Goal: Task Accomplishment & Management: Manage account settings

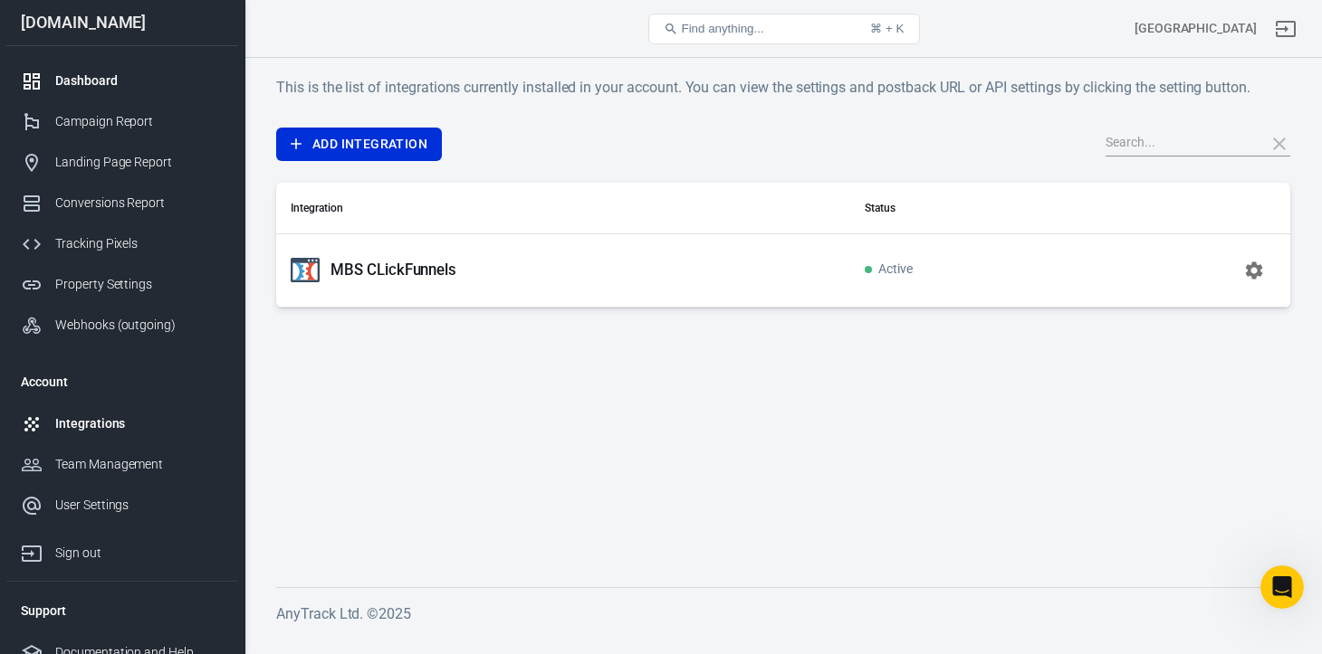
click at [92, 85] on div "Dashboard" at bounding box center [139, 81] width 168 height 19
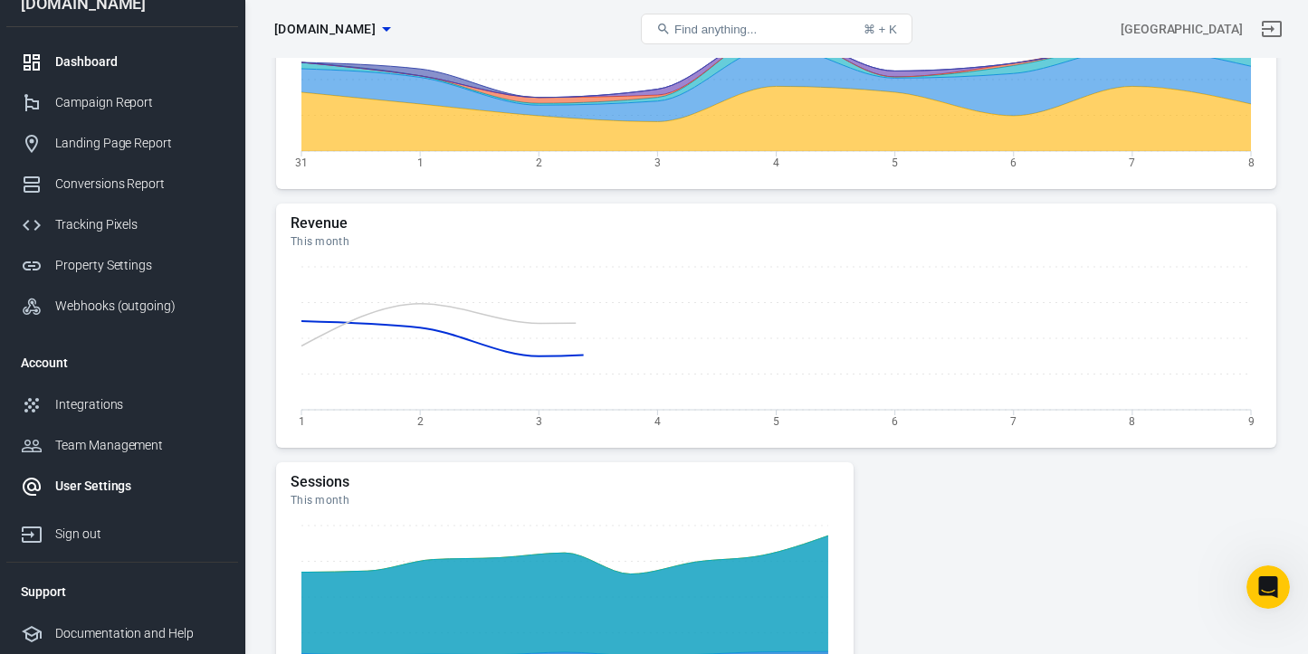
scroll to position [1115, 0]
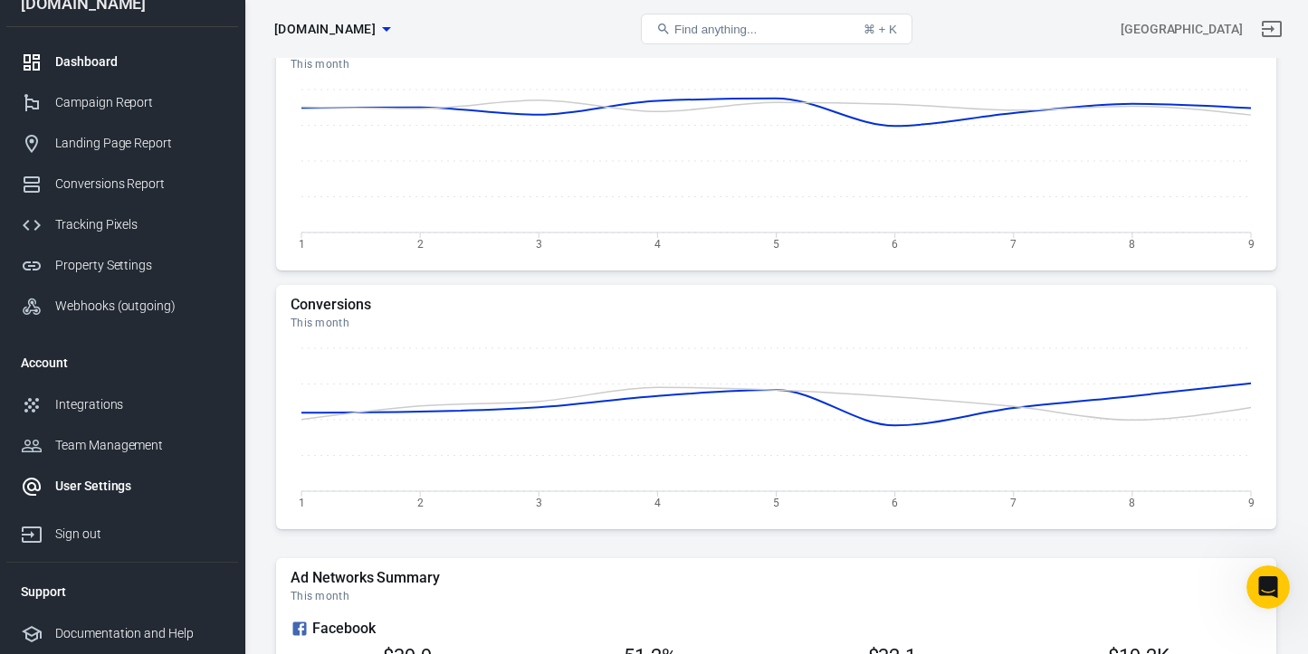
click at [97, 489] on div "User Settings" at bounding box center [139, 486] width 168 height 19
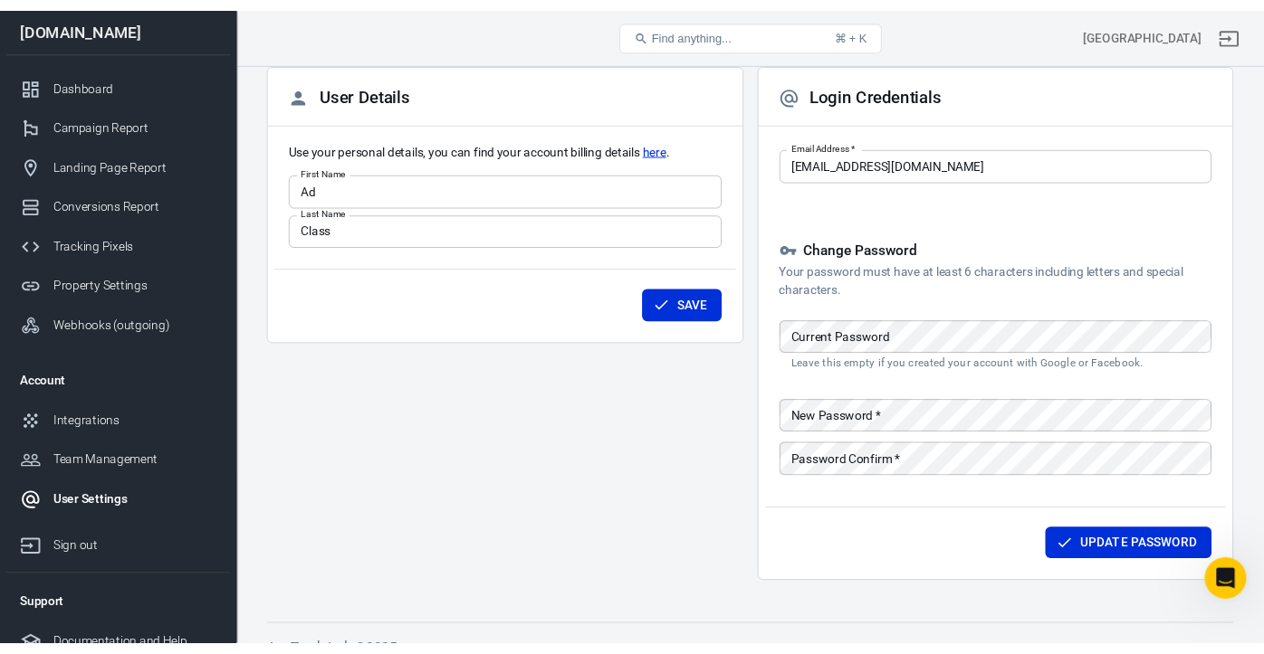
scroll to position [93, 0]
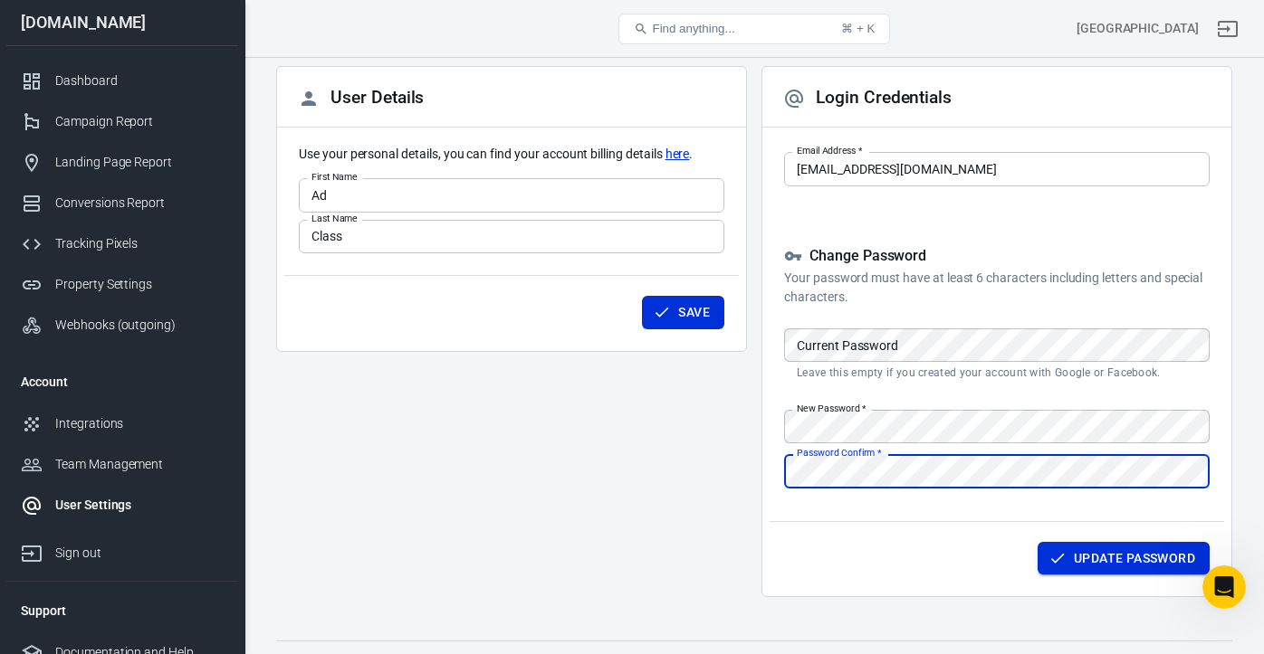
click at [1106, 558] on button "Update Password" at bounding box center [1123, 558] width 172 height 33
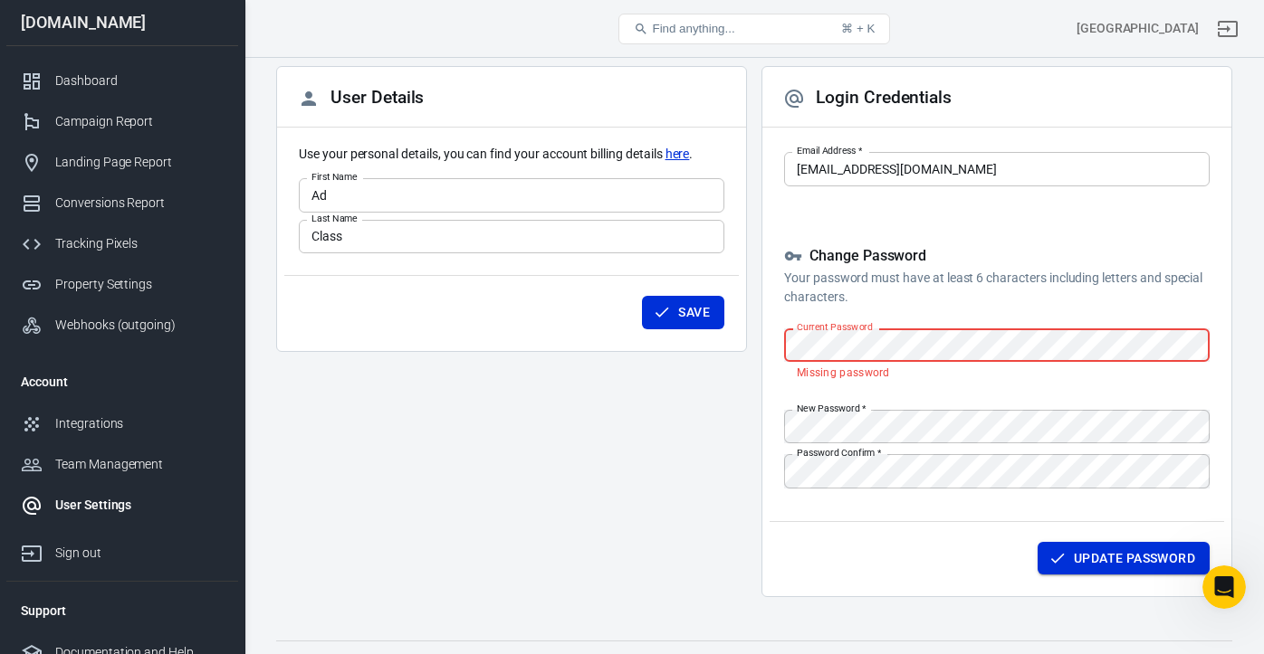
click at [1088, 557] on button "Update Password" at bounding box center [1123, 558] width 172 height 33
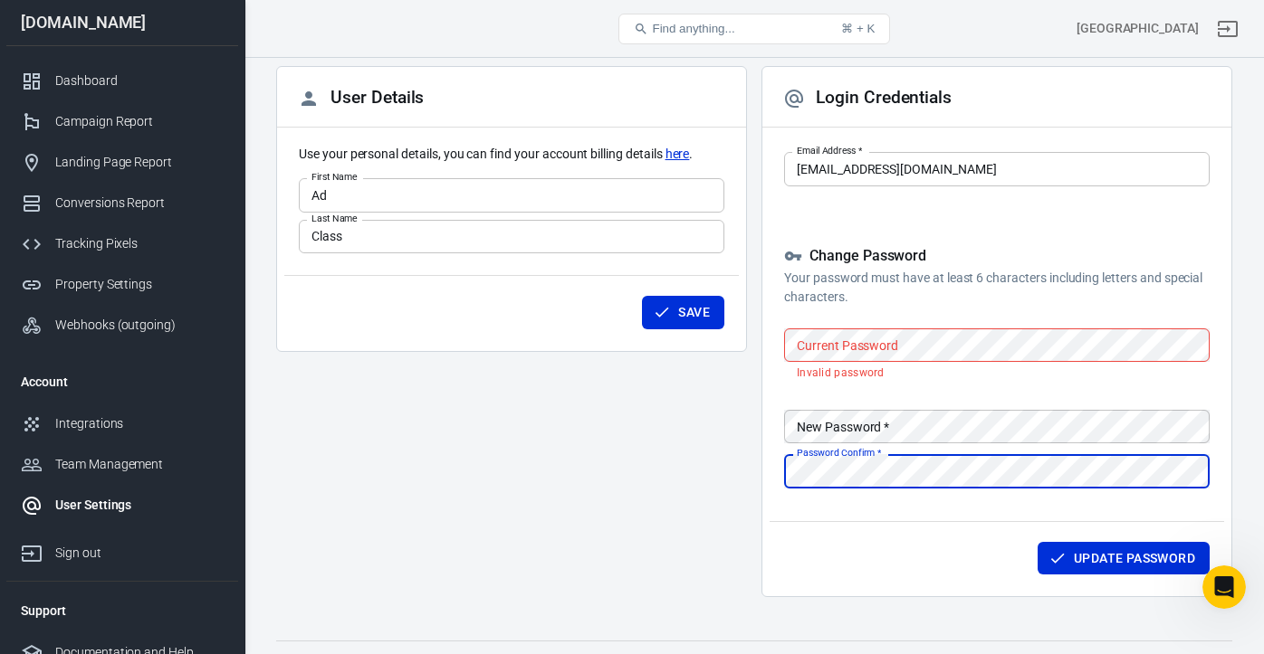
click at [678, 487] on div "User Details Use your personal details, you can find your account billing detai…" at bounding box center [511, 339] width 471 height 546
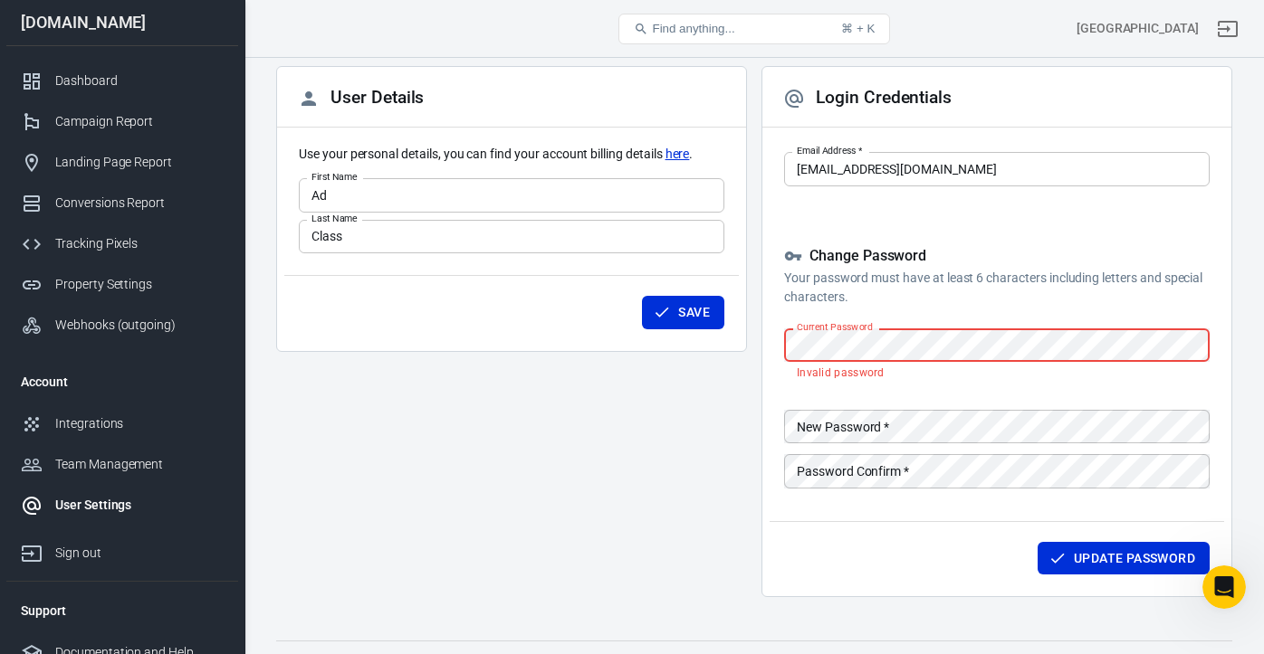
click at [886, 308] on div "Change Password Your password must have at least 6 characters including letters…" at bounding box center [996, 369] width 425 height 245
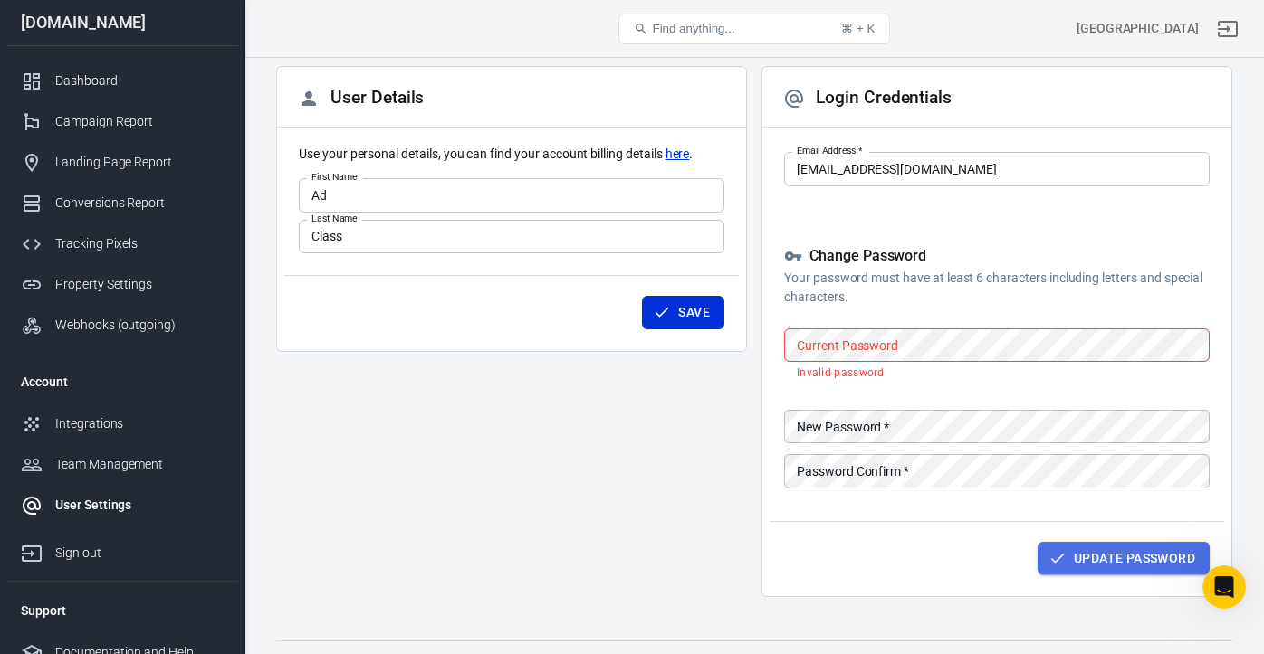
click at [1084, 551] on button "Update Password" at bounding box center [1123, 558] width 172 height 33
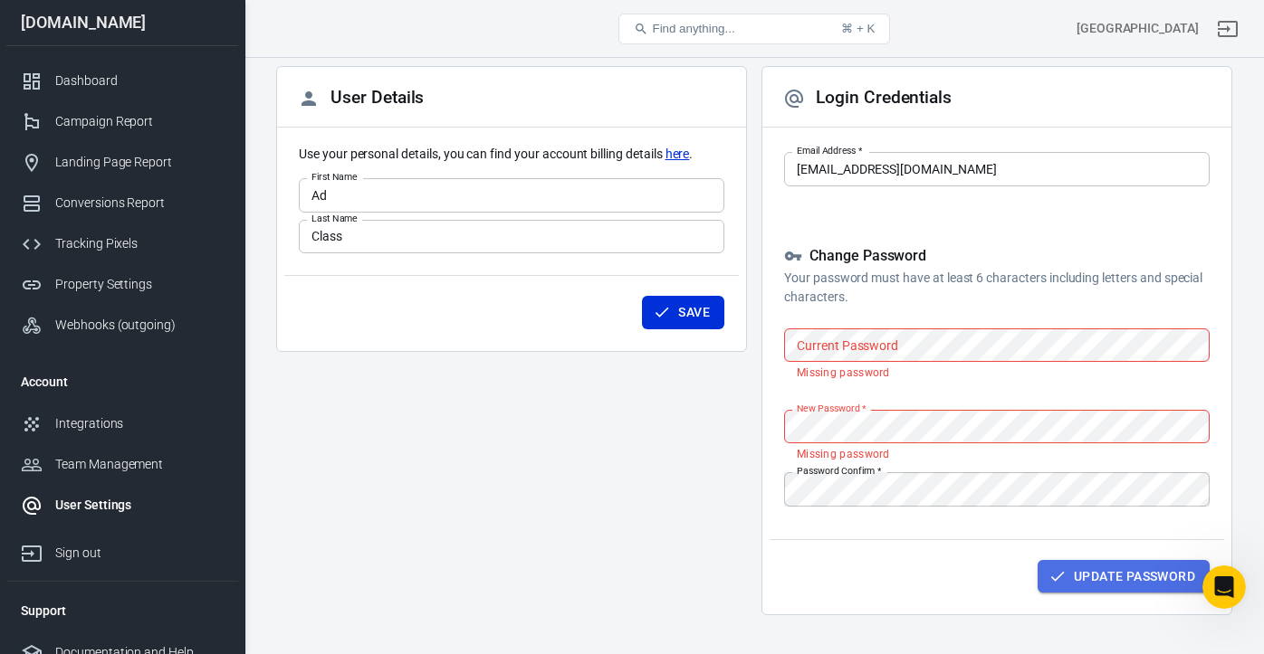
click at [1095, 578] on button "Update Password" at bounding box center [1123, 576] width 172 height 33
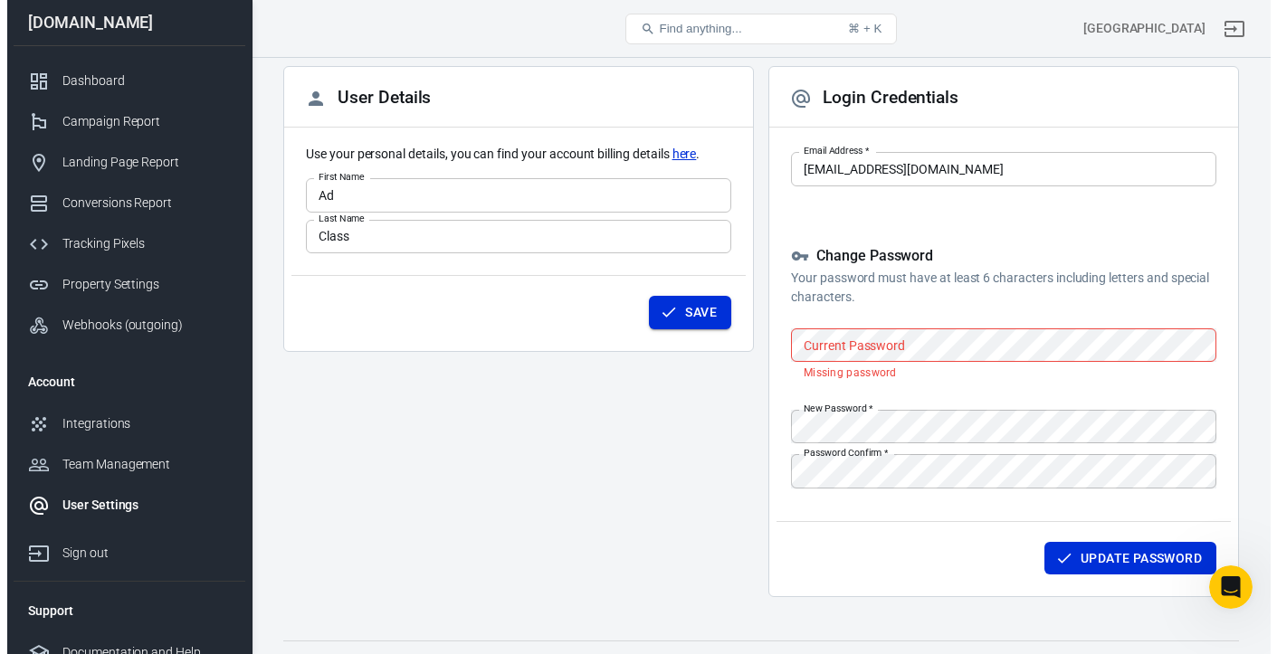
scroll to position [0, 0]
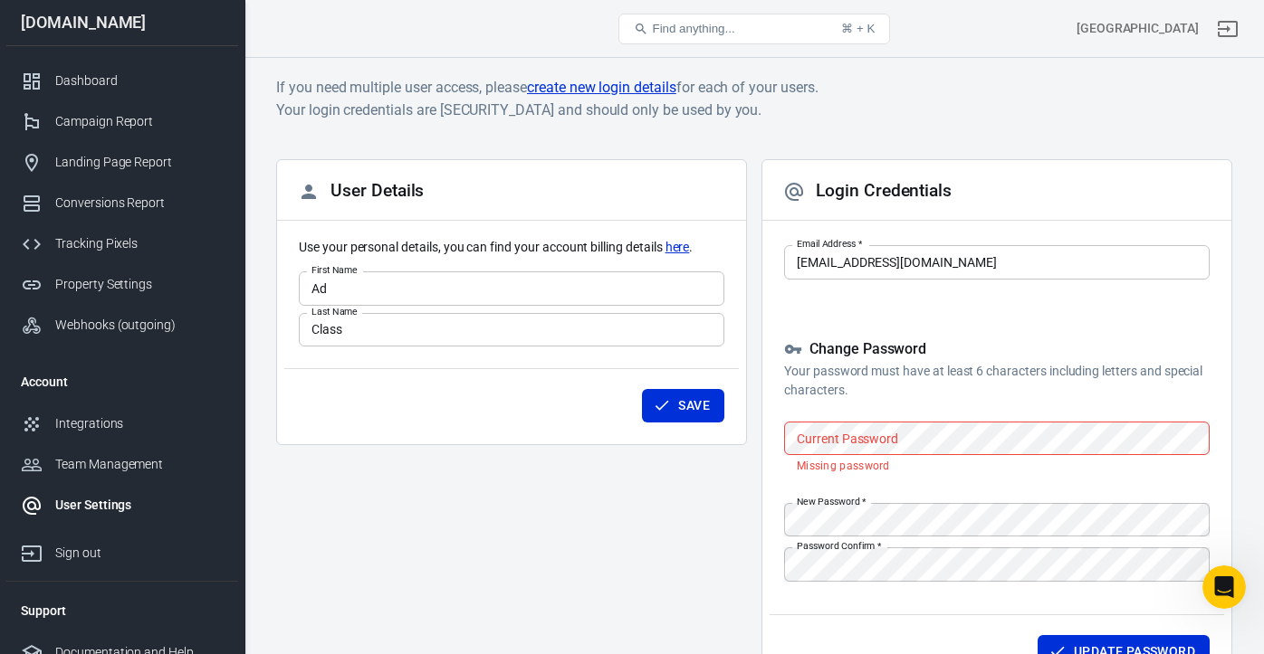
click at [592, 92] on link "create new login details" at bounding box center [601, 87] width 149 height 23
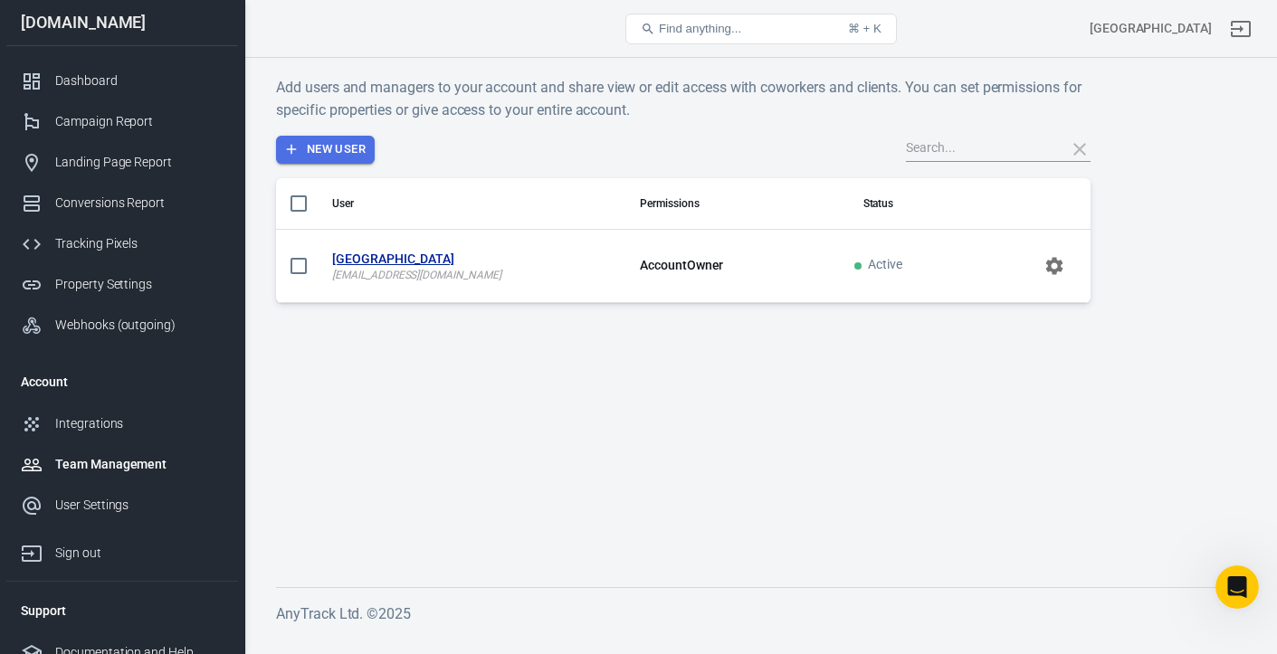
click at [329, 150] on button "New User" at bounding box center [325, 150] width 99 height 28
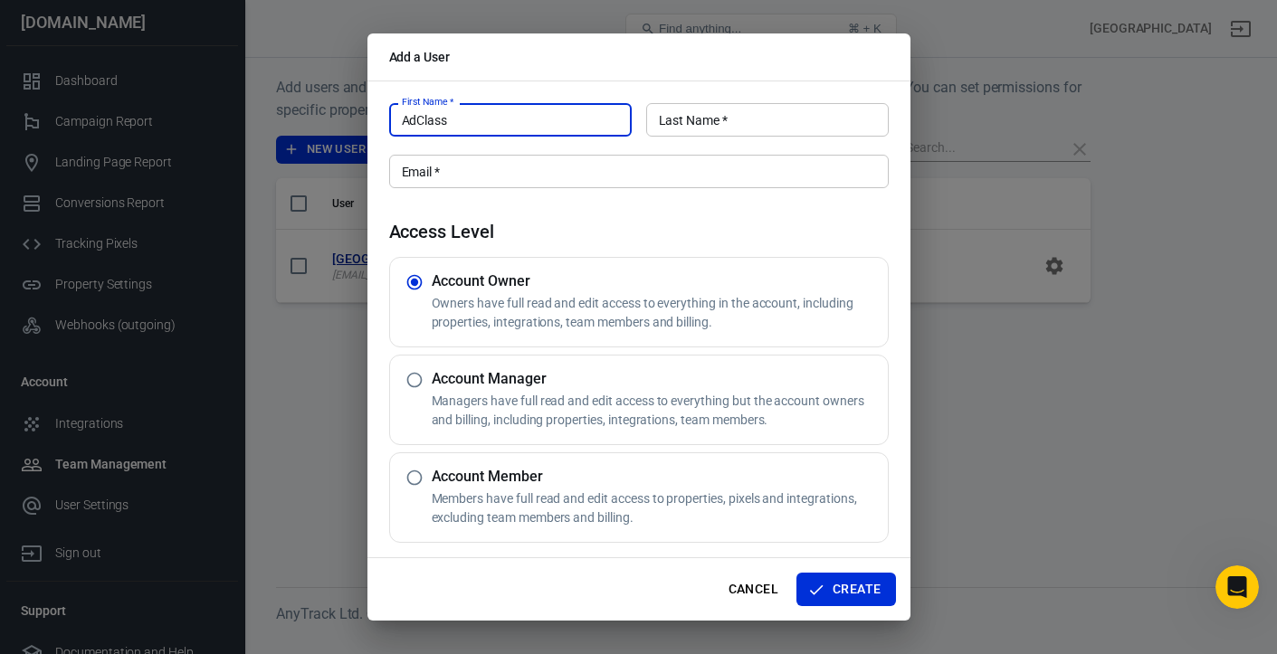
type input "AdClass"
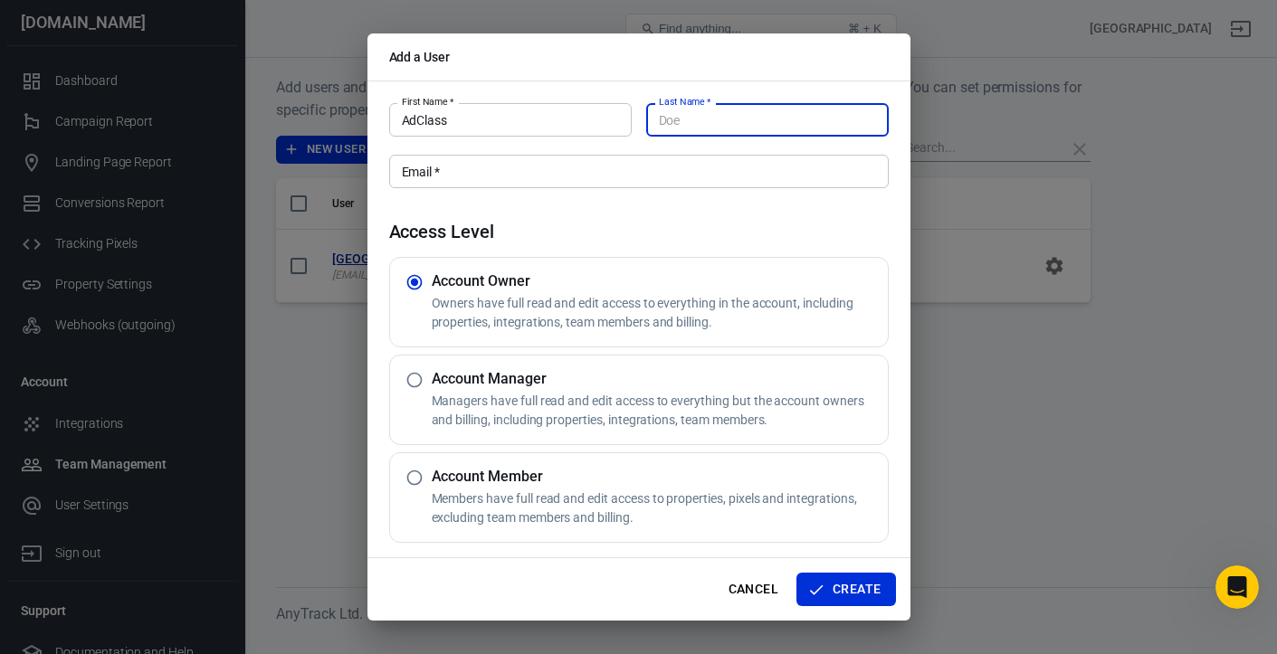
click at [709, 126] on input "Last Name   *" at bounding box center [767, 119] width 243 height 33
type input "Admin"
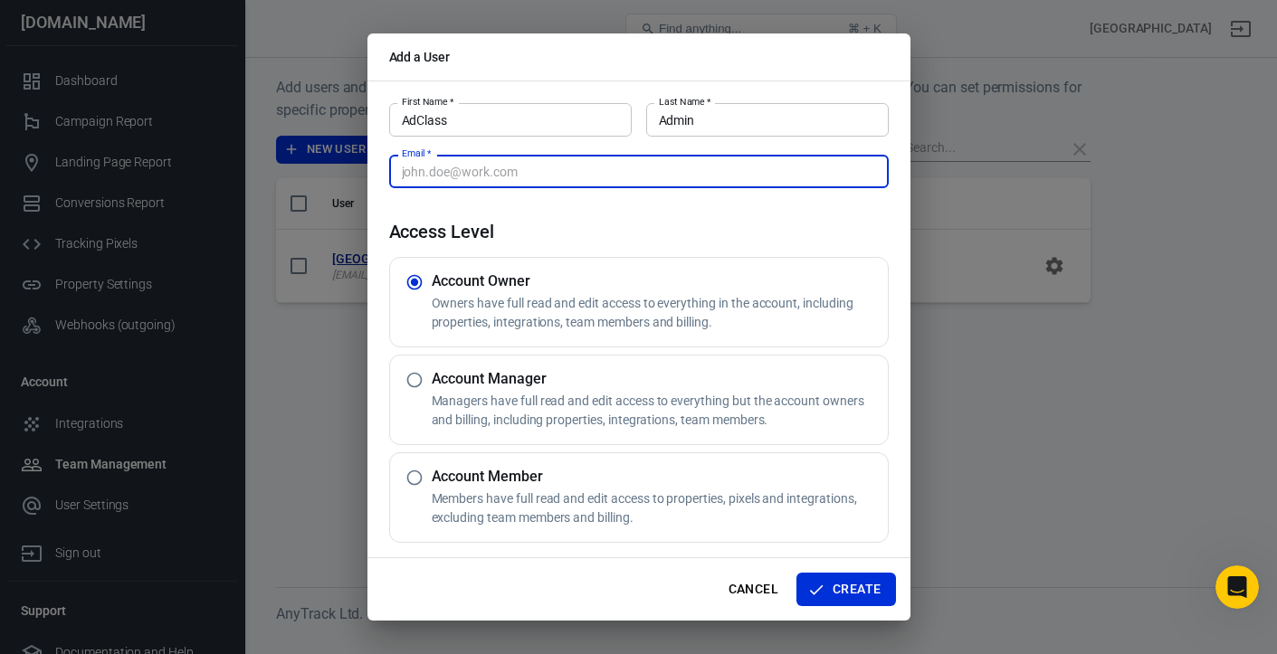
click at [691, 174] on input "Email   *" at bounding box center [639, 171] width 500 height 33
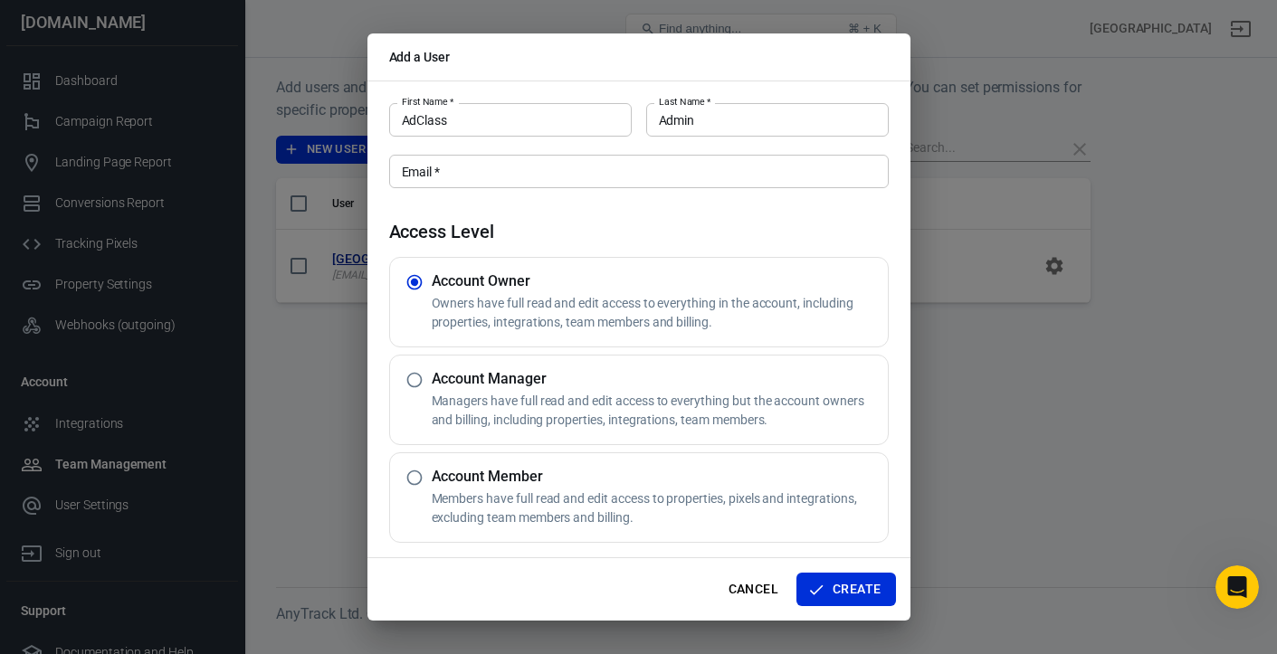
click at [628, 378] on h5 "Account Manager" at bounding box center [656, 379] width 449 height 18
radio input "false"
radio input "true"
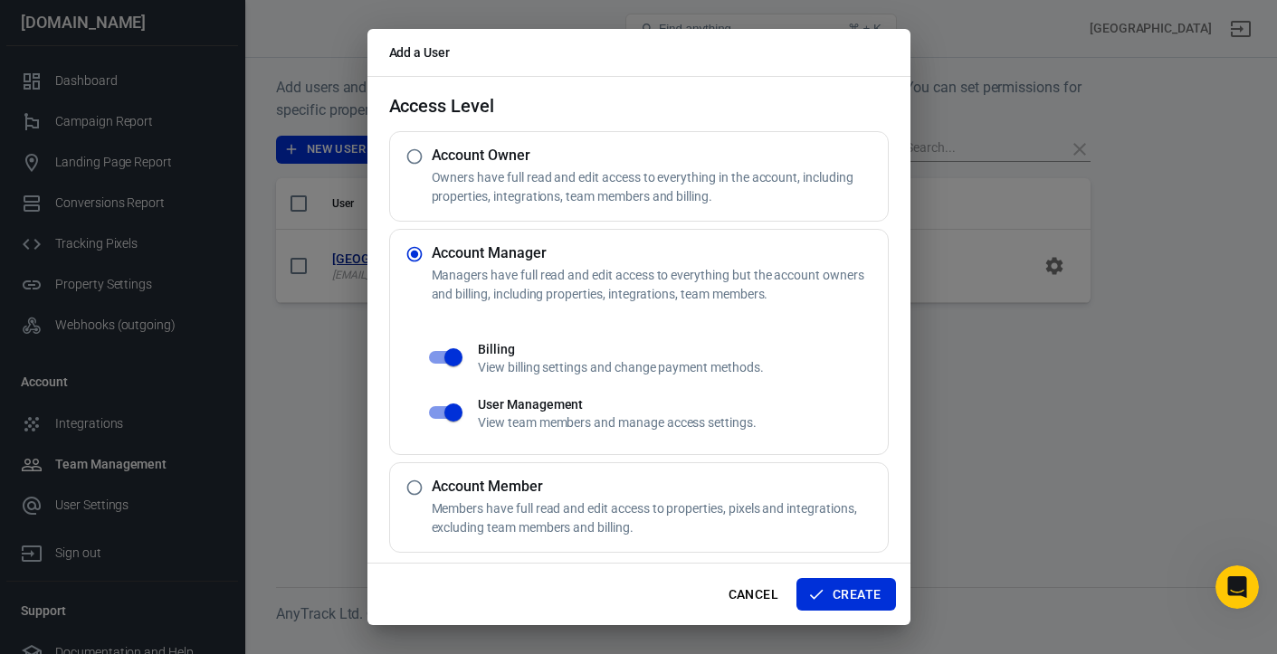
scroll to position [127, 0]
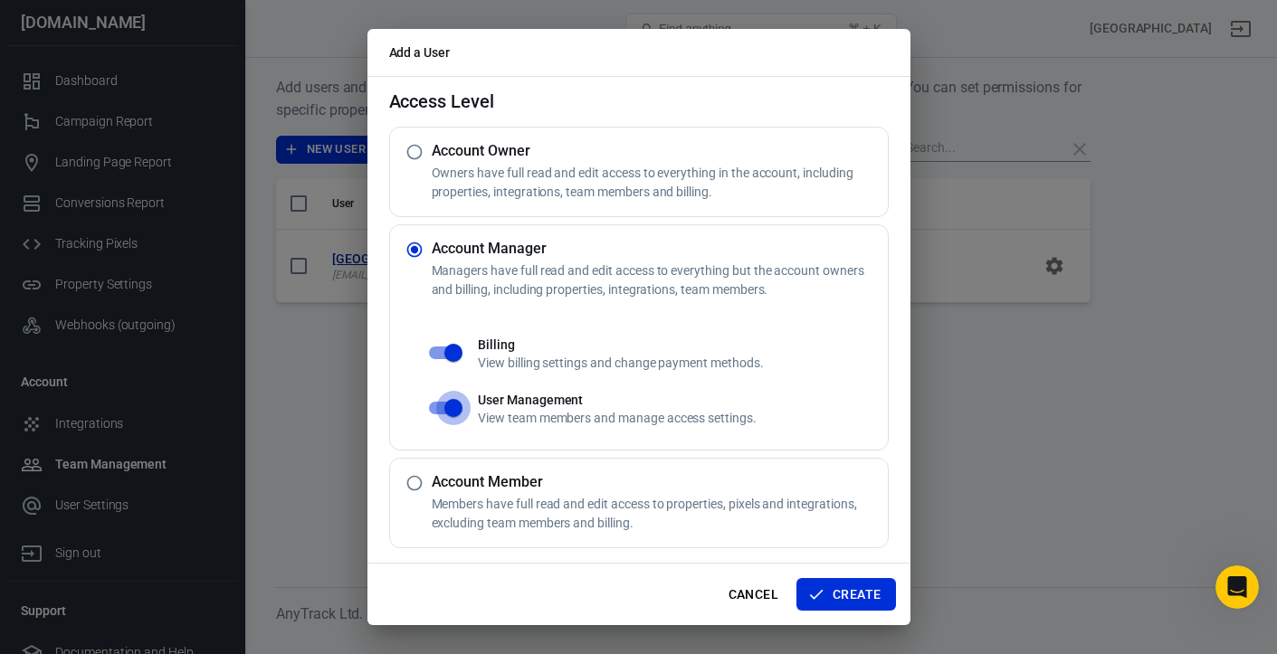
click at [452, 405] on input "checkbox" at bounding box center [453, 408] width 103 height 34
checkbox input "false"
click at [449, 352] on input "checkbox" at bounding box center [453, 353] width 103 height 34
checkbox input "false"
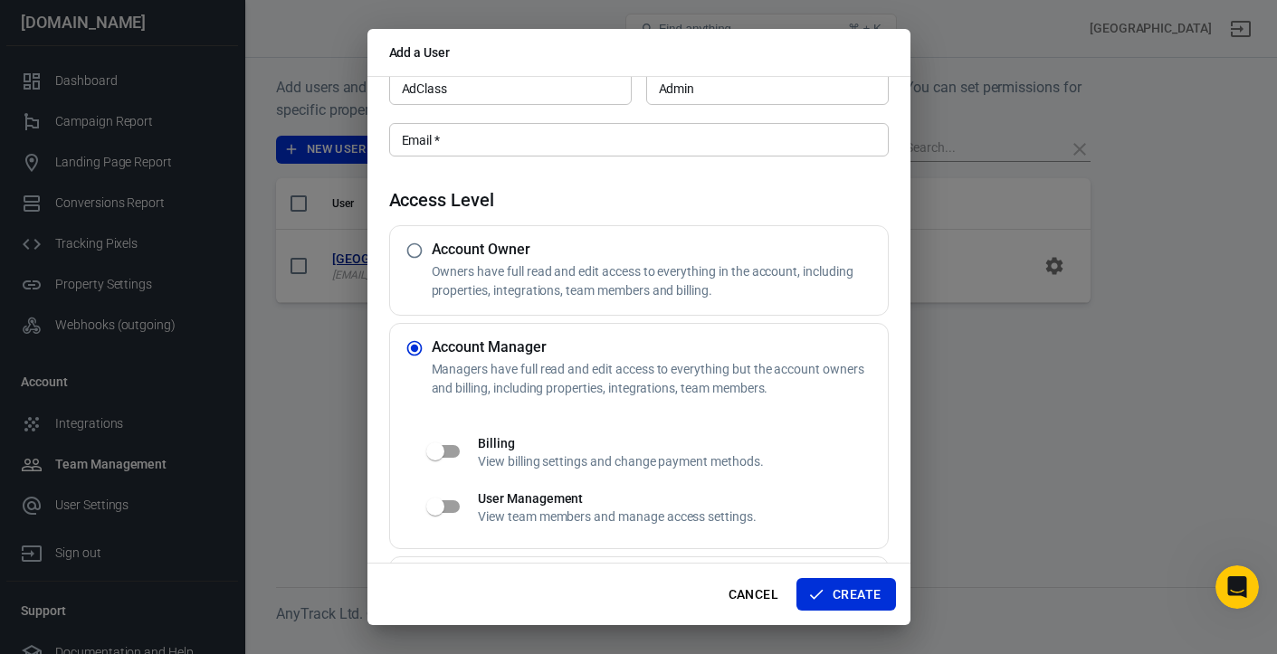
scroll to position [0, 0]
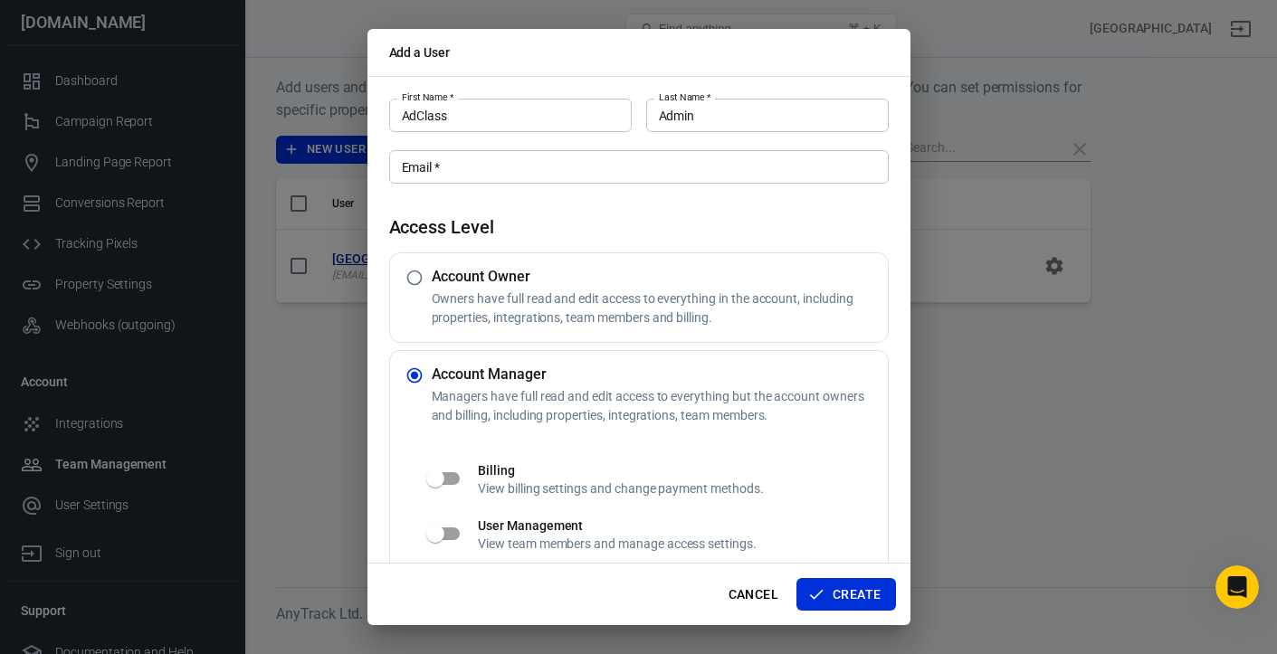
click at [486, 168] on input "Email   *" at bounding box center [639, 166] width 500 height 33
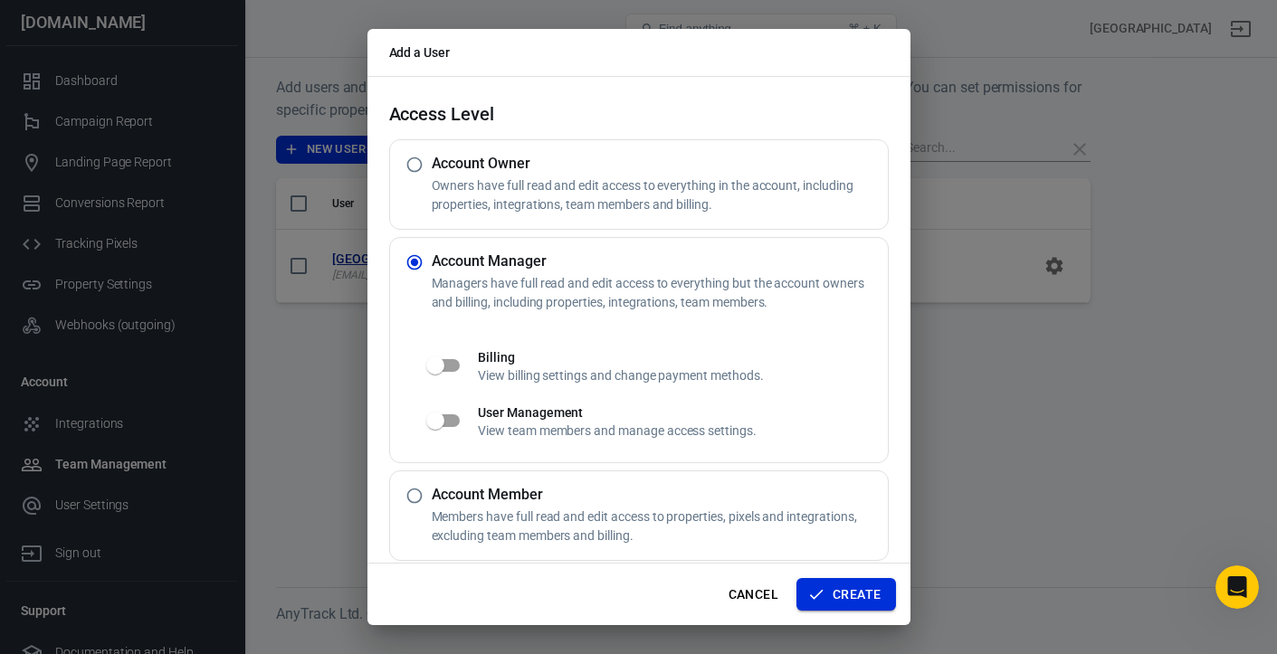
scroll to position [98, 0]
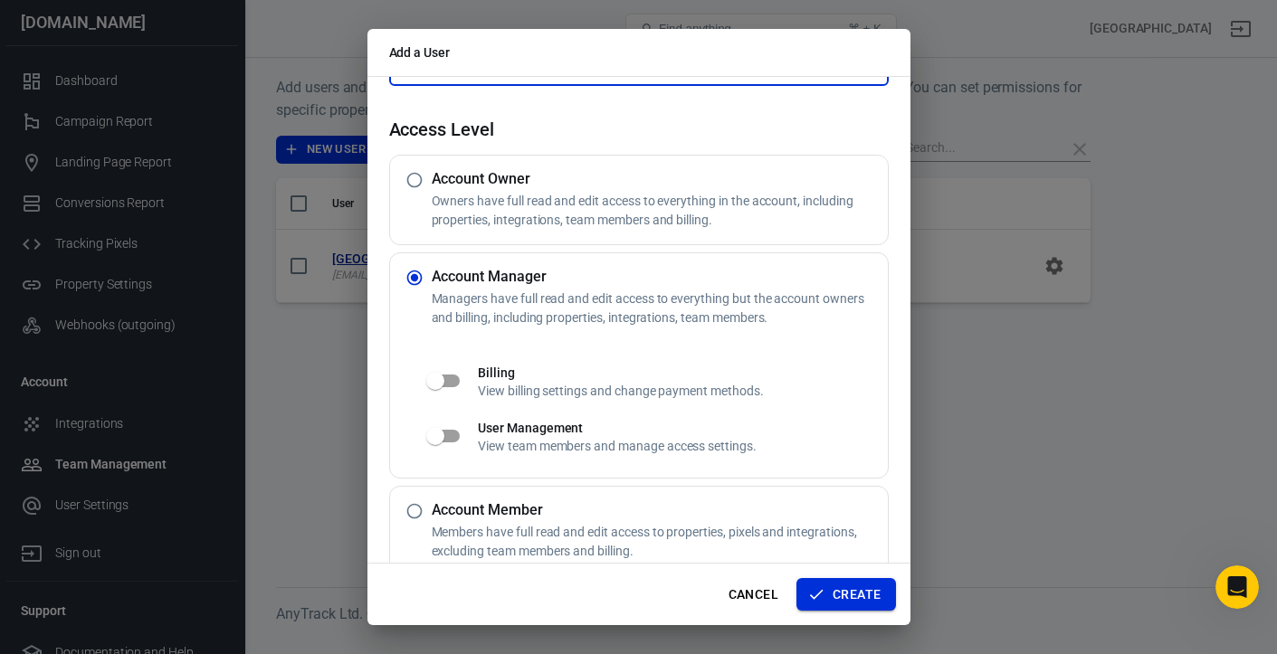
type input "[PERSON_NAME][EMAIL_ADDRESS][DOMAIN_NAME]"
click at [858, 597] on button "Create" at bounding box center [846, 594] width 99 height 33
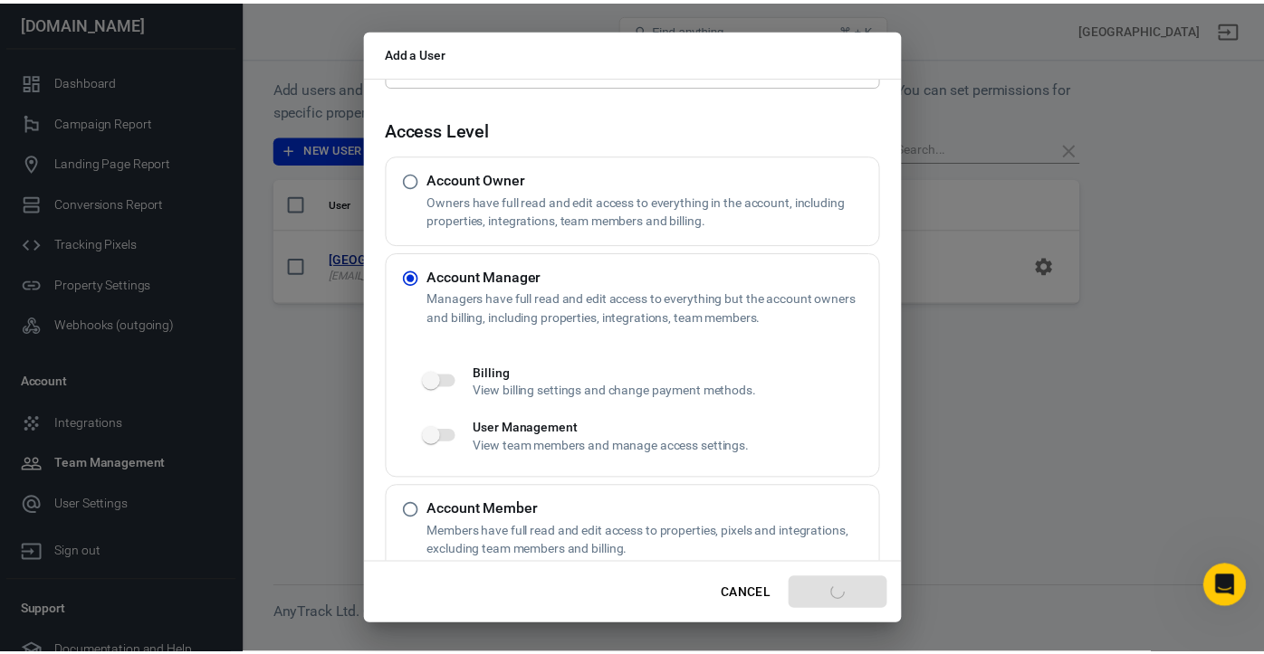
scroll to position [0, 0]
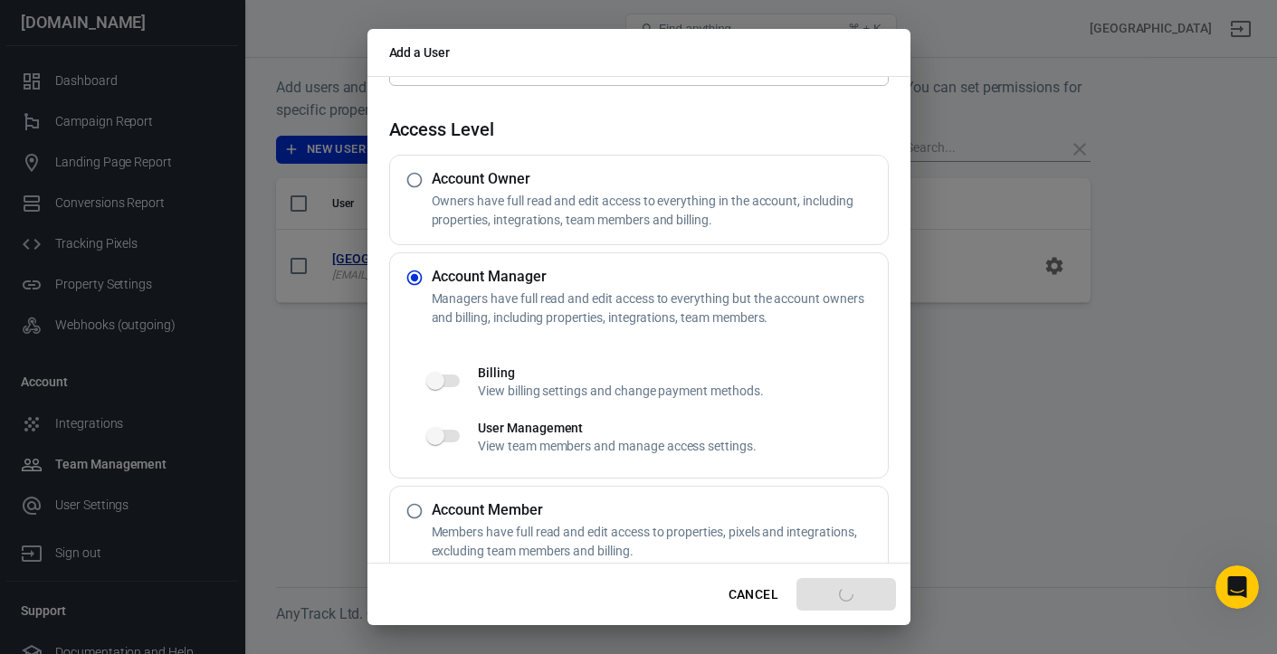
radio input "true"
radio input "false"
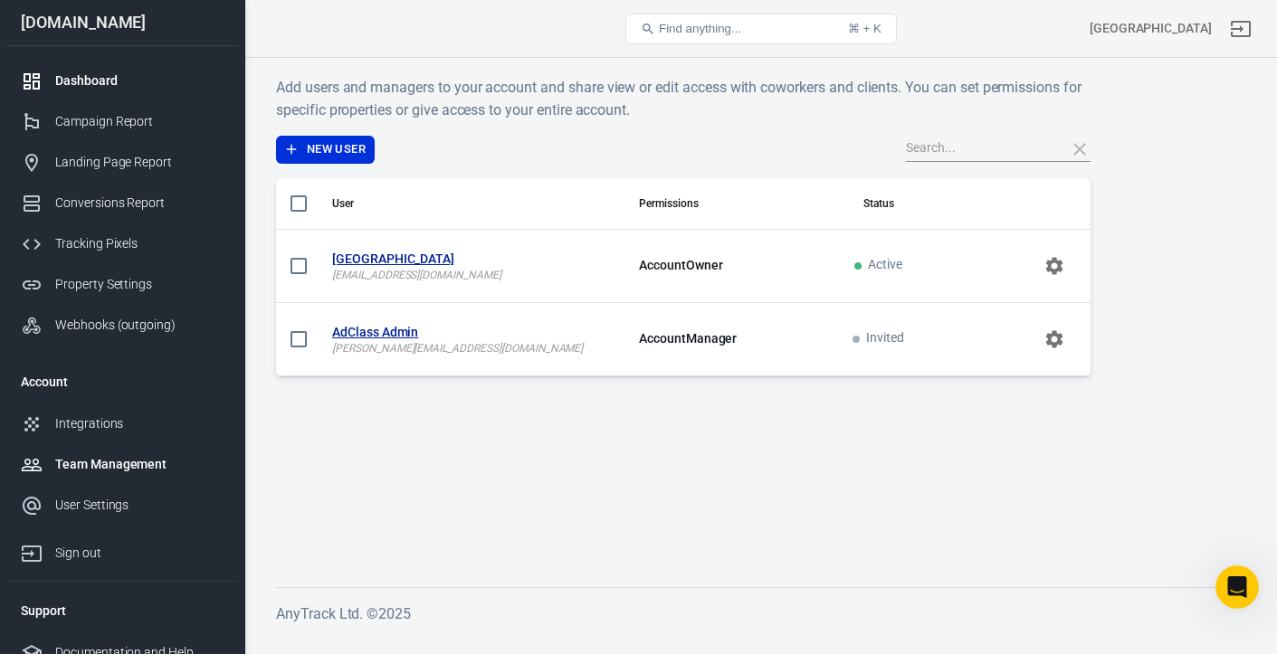
click at [110, 83] on div "Dashboard" at bounding box center [139, 81] width 168 height 19
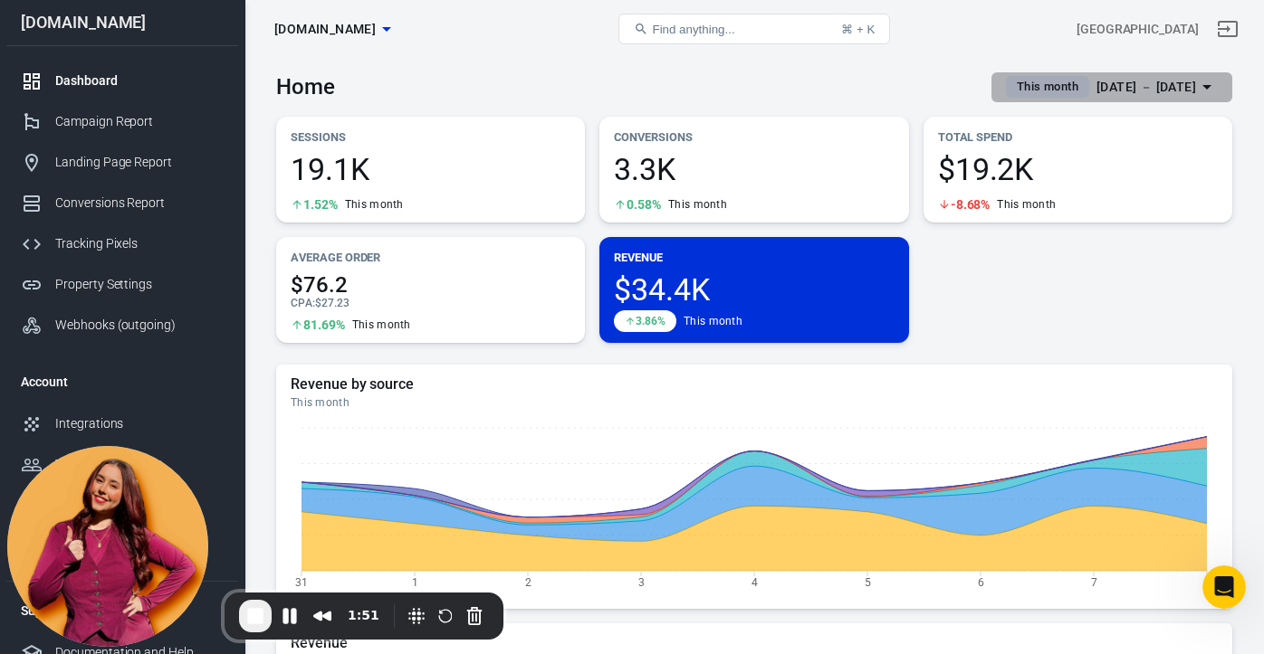
click at [1190, 85] on div "[DATE] － [DATE]" at bounding box center [1146, 87] width 100 height 23
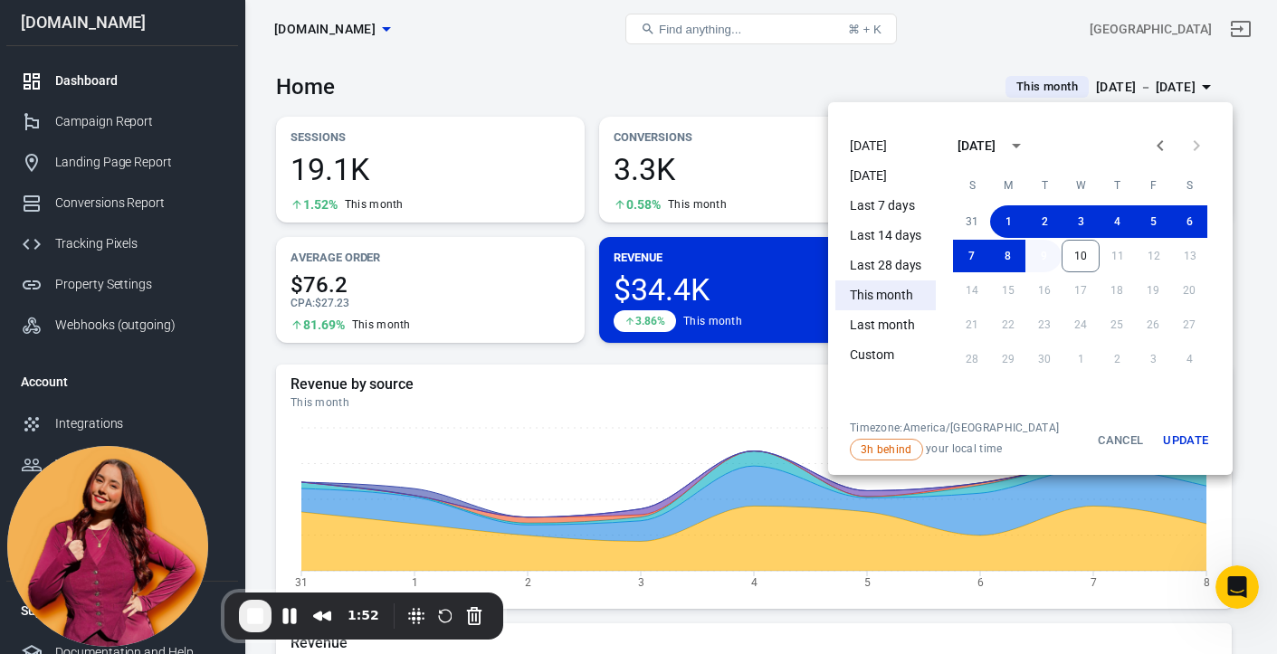
click at [1045, 263] on button "9" at bounding box center [1044, 256] width 36 height 33
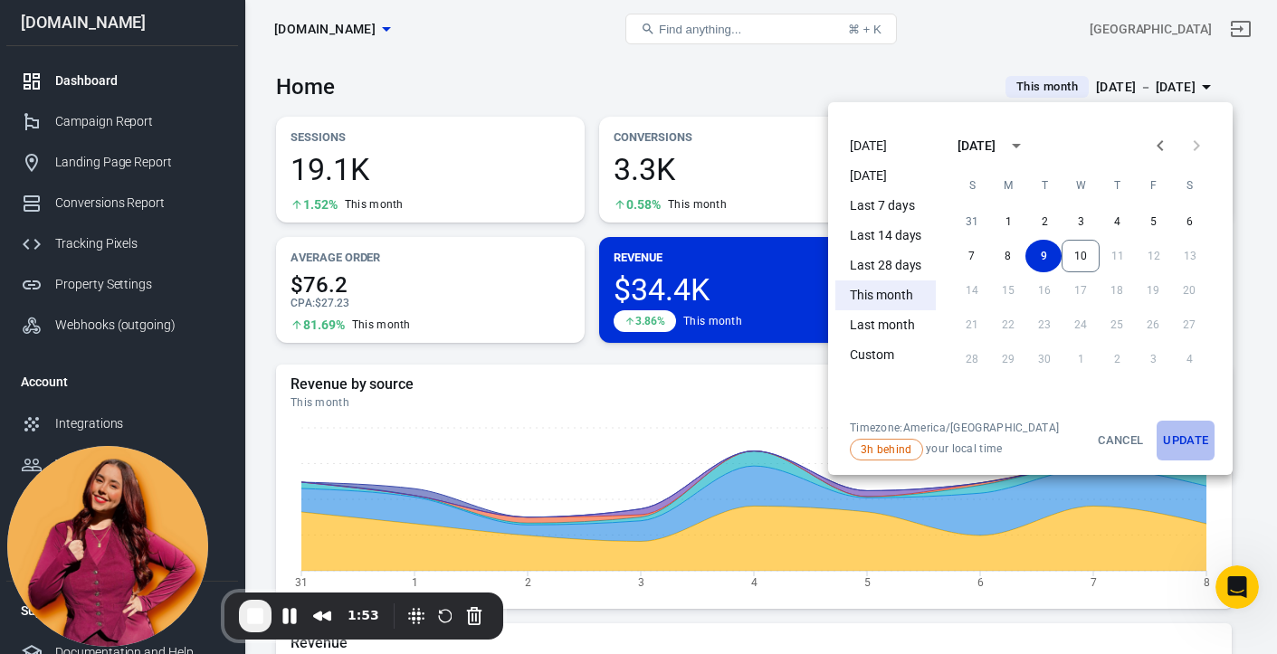
click at [1177, 442] on button "Update" at bounding box center [1186, 441] width 58 height 40
